Goal: Task Accomplishment & Management: Use online tool/utility

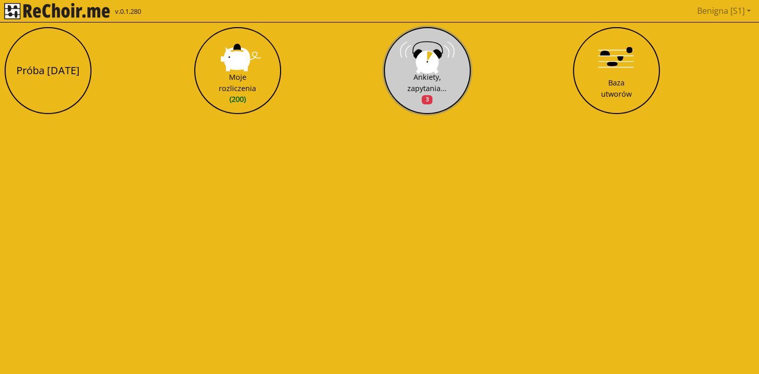
click at [431, 82] on div "Ankiety, zapytania... 3" at bounding box center [427, 88] width 39 height 33
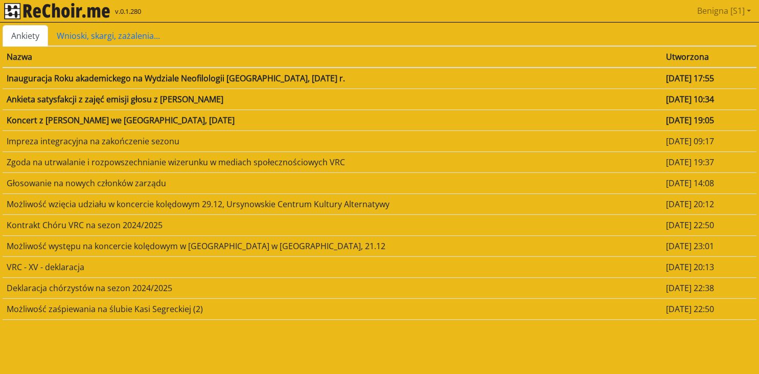
click at [662, 81] on td "[DATE] 17:55" at bounding box center [709, 78] width 95 height 21
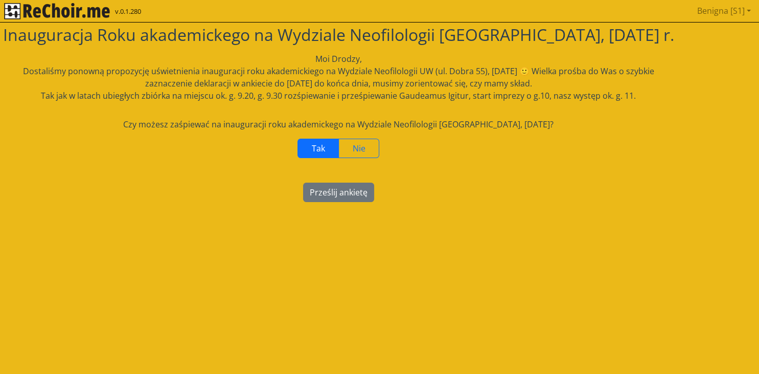
click at [320, 146] on span "Tak" at bounding box center [318, 148] width 13 height 11
click at [334, 191] on button "Prześlij ankietę" at bounding box center [338, 192] width 71 height 19
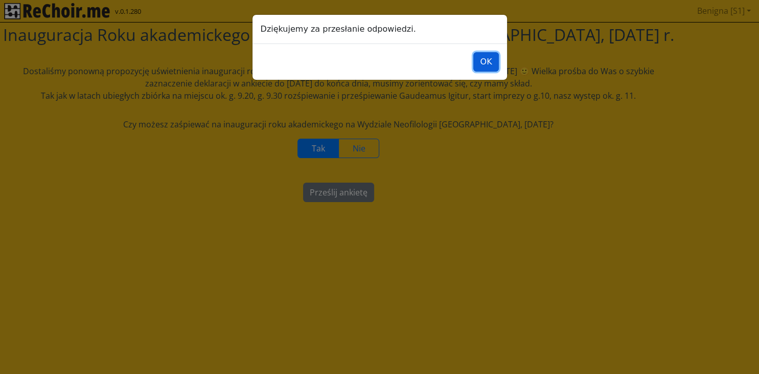
click at [487, 69] on button "OK" at bounding box center [486, 61] width 25 height 19
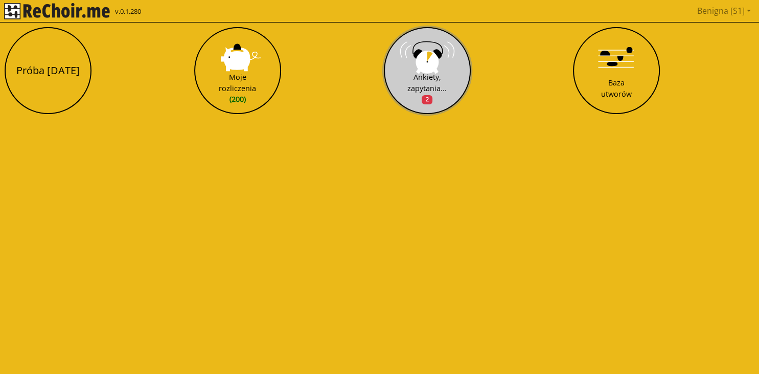
click at [424, 73] on div "Ankiety, zapytania... 2" at bounding box center [427, 88] width 39 height 33
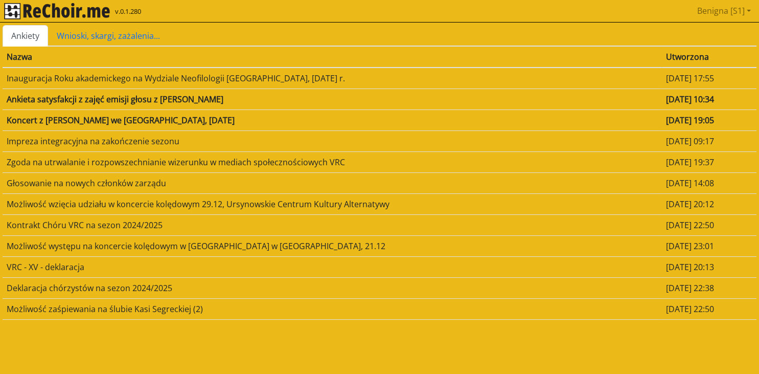
click at [662, 119] on td "[DATE] 19:05" at bounding box center [709, 119] width 95 height 21
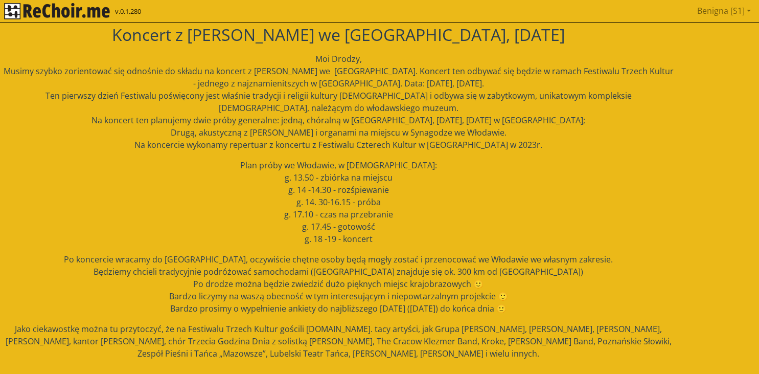
scroll to position [97, 0]
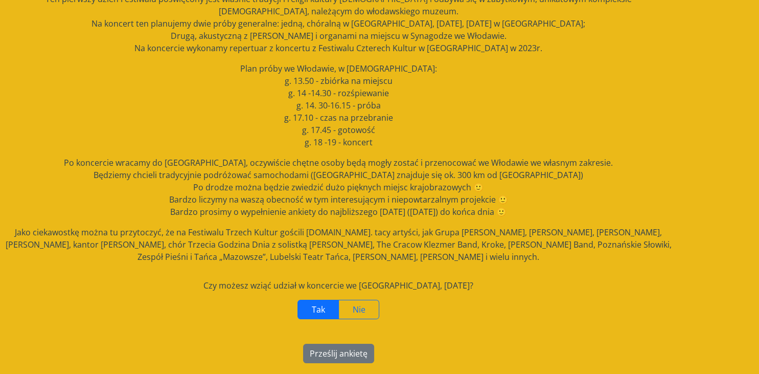
click at [321, 310] on span "Tak" at bounding box center [318, 309] width 13 height 11
drag, startPoint x: 347, startPoint y: 350, endPoint x: 347, endPoint y: 341, distance: 9.2
click at [347, 348] on button "Prześlij ankietę" at bounding box center [338, 353] width 71 height 19
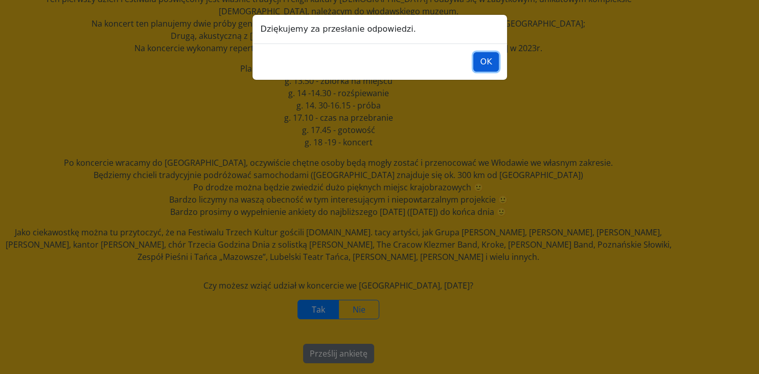
click at [490, 54] on button "OK" at bounding box center [486, 61] width 25 height 19
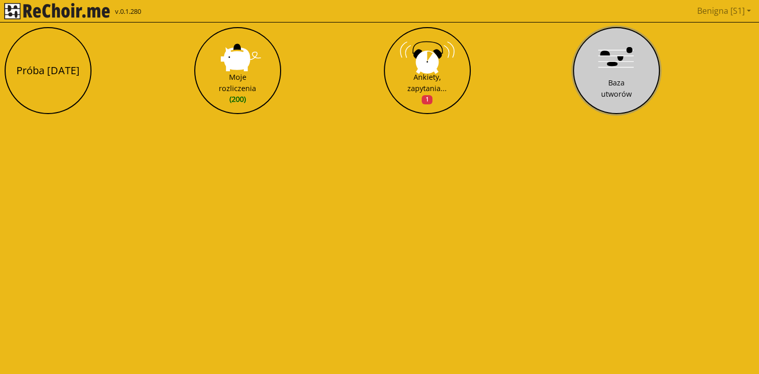
click at [616, 72] on button "Baza utworów" at bounding box center [616, 70] width 87 height 87
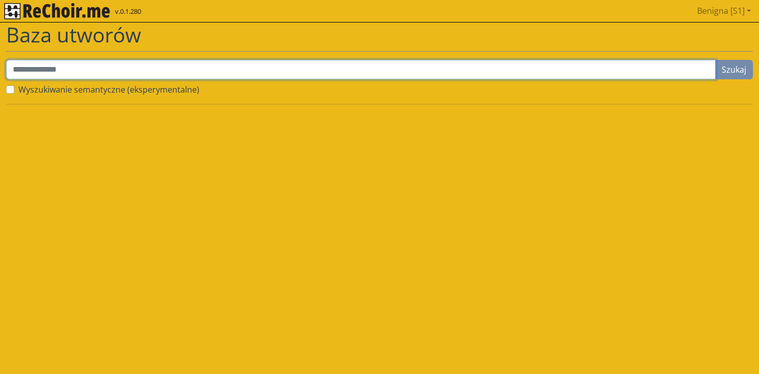
click at [281, 69] on input "text" at bounding box center [361, 69] width 710 height 19
type input "**********"
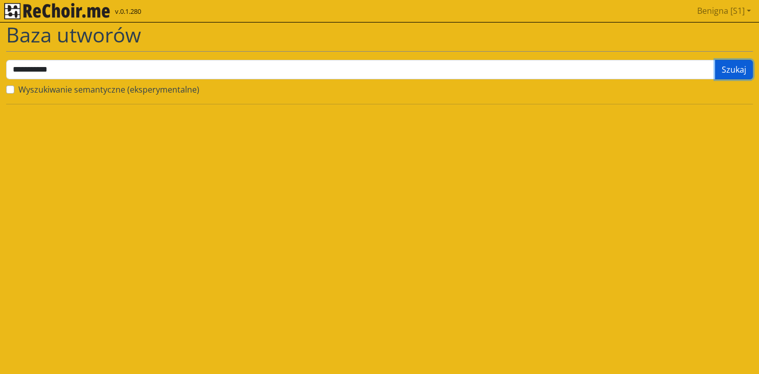
click at [727, 71] on button "Szukaj" at bounding box center [735, 69] width 38 height 19
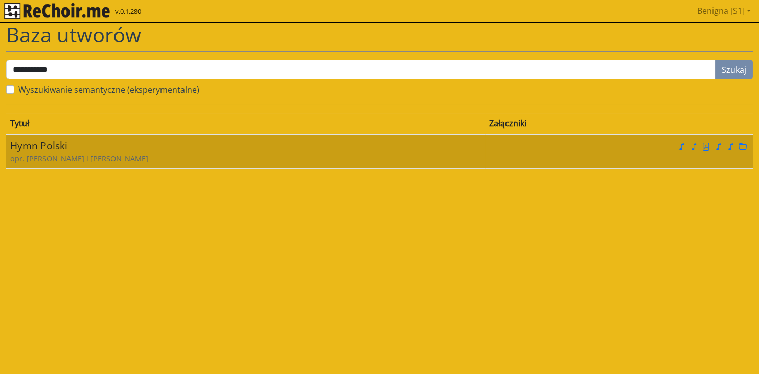
click at [62, 160] on div "opr. [PERSON_NAME] i [PERSON_NAME]" at bounding box center [245, 158] width 471 height 11
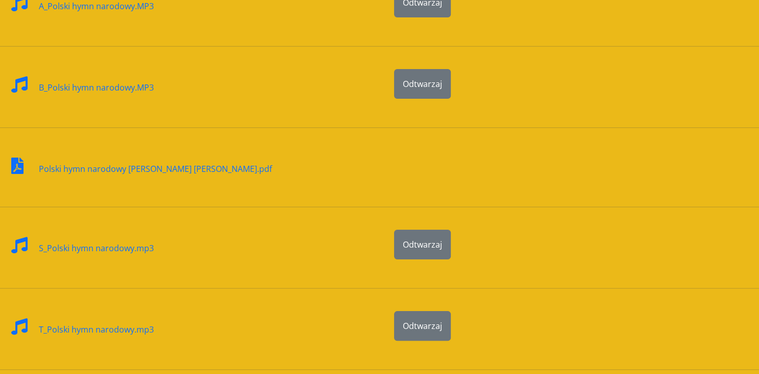
scroll to position [244, 0]
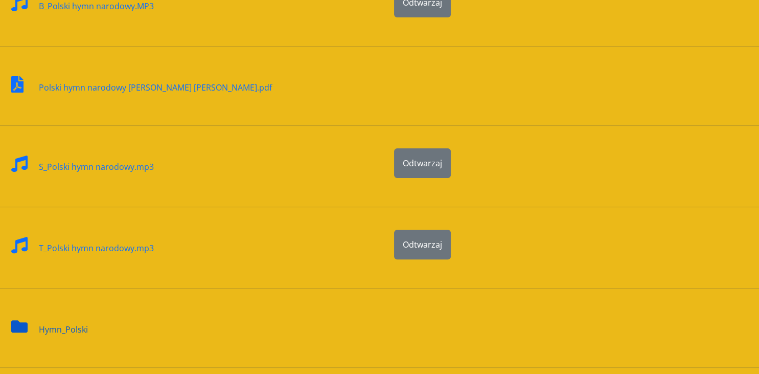
click at [53, 326] on div "Hymn_Polski" at bounding box center [63, 322] width 49 height 25
click at [77, 326] on div "Hymn_Polski" at bounding box center [63, 322] width 49 height 25
click at [50, 325] on div "Hymn_Polski" at bounding box center [63, 322] width 49 height 25
click at [66, 326] on div "Hymn_Polski" at bounding box center [63, 322] width 49 height 25
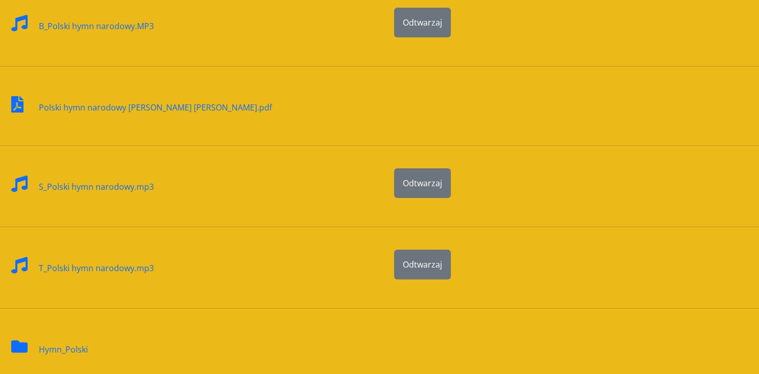
scroll to position [0, 0]
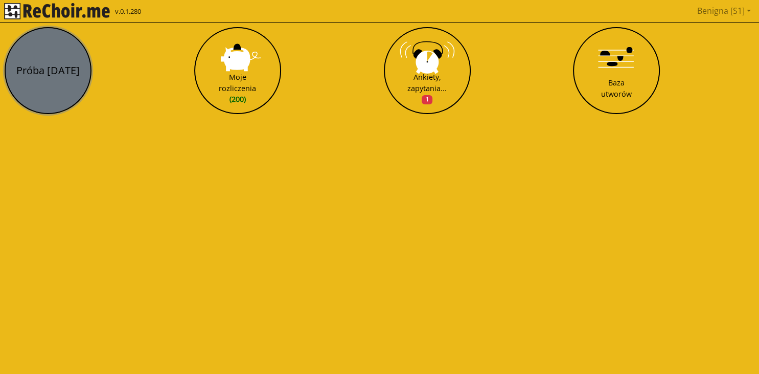
click at [55, 65] on button "Próba [DATE]" at bounding box center [48, 70] width 87 height 87
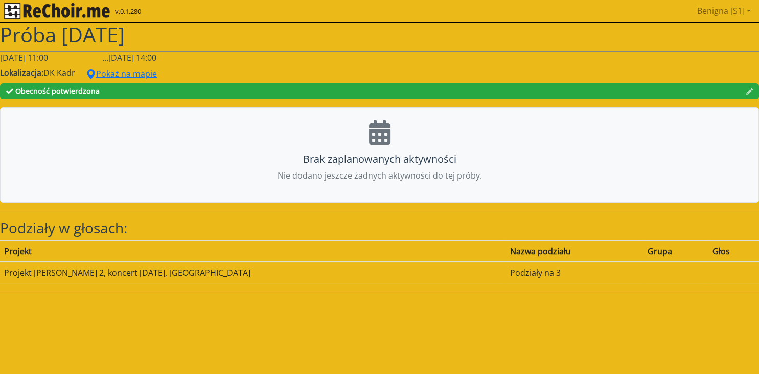
drag, startPoint x: 602, startPoint y: 146, endPoint x: 596, endPoint y: 146, distance: 6.1
click at [601, 146] on div "Brak zaplanowanych aktywności Nie dodano jeszcze żadnych aktywności do tej prób…" at bounding box center [379, 154] width 759 height 95
